Goal: Browse casually: Explore the website without a specific task or goal

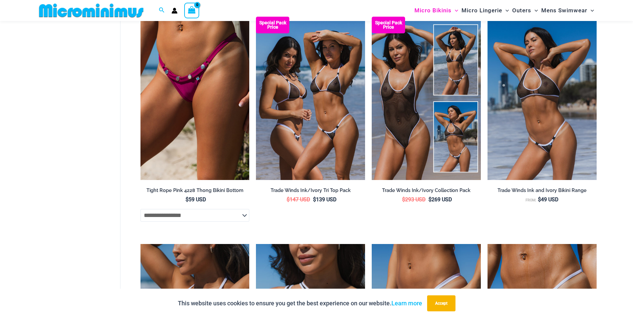
scroll to position [528, 0]
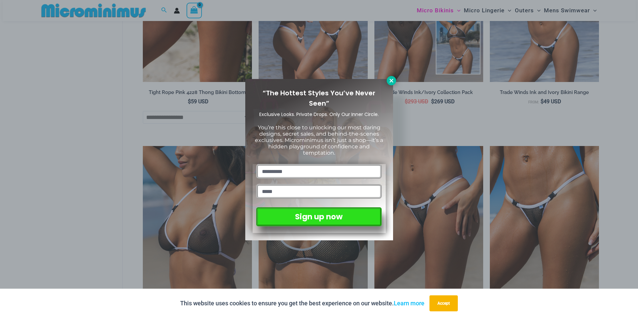
click at [389, 82] on icon at bounding box center [391, 81] width 4 height 4
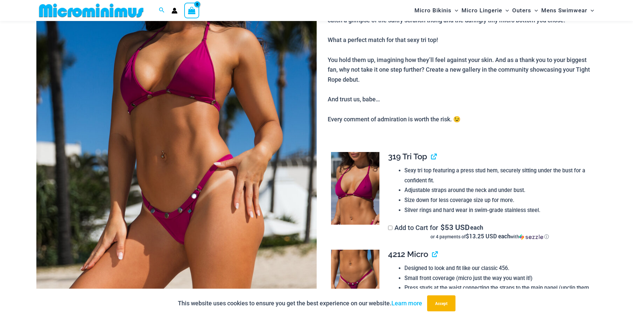
scroll to position [161, 0]
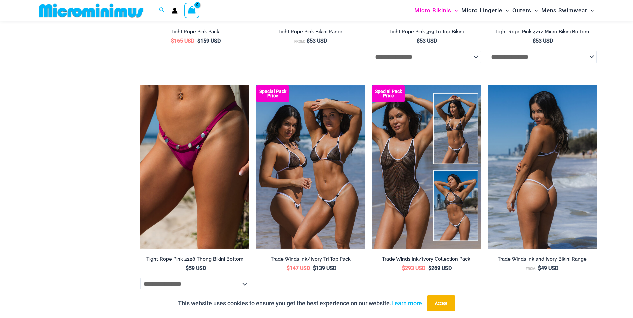
scroll to position [495, 0]
